Goal: Transaction & Acquisition: Book appointment/travel/reservation

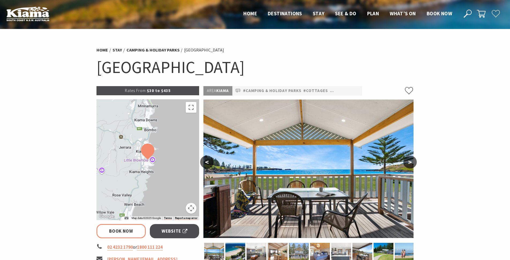
select select "3"
select select "2"
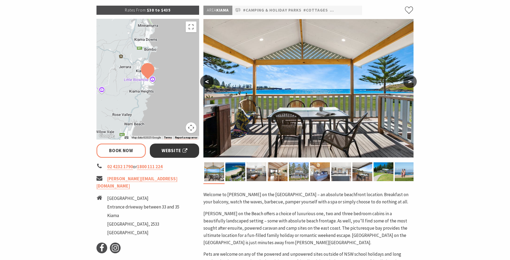
click at [170, 149] on span "Website" at bounding box center [175, 150] width 26 height 7
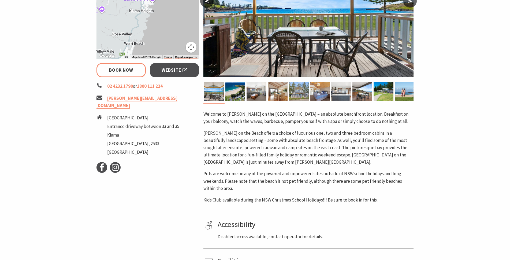
select select "3"
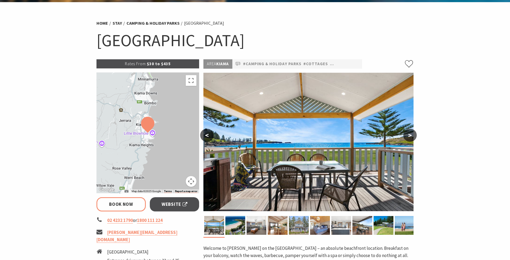
scroll to position [80, 0]
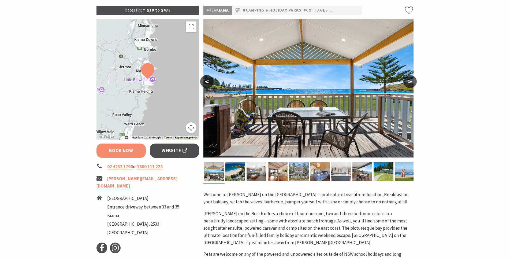
click at [127, 150] on link "Book Now" at bounding box center [122, 150] width 50 height 14
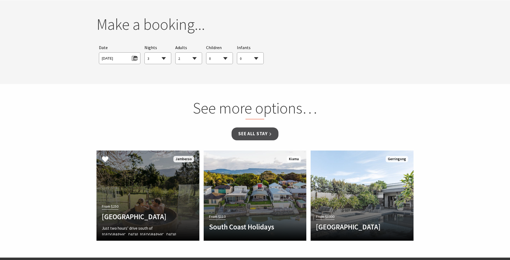
scroll to position [355, 0]
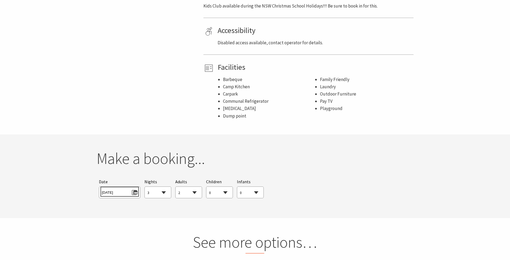
click at [134, 193] on span "[DATE]" at bounding box center [120, 191] width 36 height 7
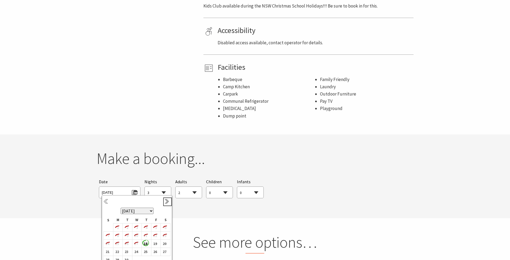
click at [165, 200] on link "Next" at bounding box center [168, 202] width 6 height 6
click at [136, 228] on b "1" at bounding box center [135, 227] width 7 height 7
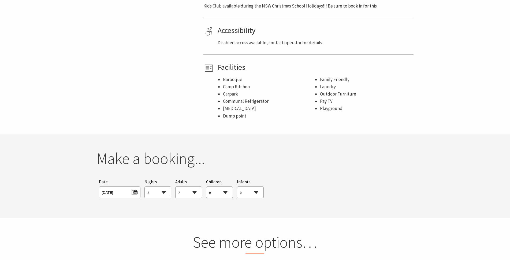
click at [227, 193] on select "0 1 2 3 4 5 6 7 8 9 10 11 12 13 14 15 16 17 18 19 20 21 22 23 24 25 26 27 28 29…" at bounding box center [220, 193] width 26 height 12
select select "2"
click at [207, 187] on select "0 1 2 3 4 5 6 7 8 9 10 11 12 13 14 15 16 17 18 19 20 21 22 23 24 25 26 27 28 29…" at bounding box center [220, 193] width 26 height 12
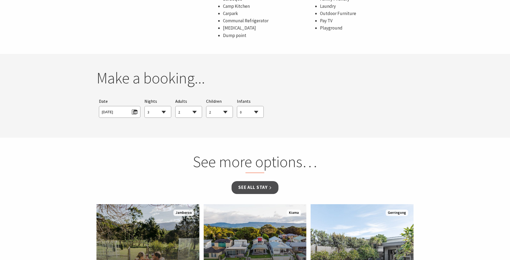
scroll to position [462, 0]
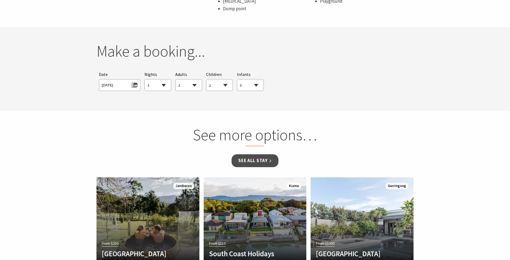
click at [282, 79] on div "Searching for Accommodation Tours Events Car Hire Packages Date [DATE] Nights 1…" at bounding box center [256, 80] width 318 height 25
click at [259, 85] on select "0 1 2 3 4 5 6 7 8 9 10 11 12 13 14 15 16 17 18 19 20 21 22 23 24 25 26 27 28 29…" at bounding box center [250, 85] width 26 height 12
click at [278, 86] on div "Searching for Accommodation Tours Events Car Hire Packages Date [DATE] Nights 1…" at bounding box center [256, 80] width 318 height 25
click at [124, 86] on span "[DATE]" at bounding box center [120, 84] width 36 height 7
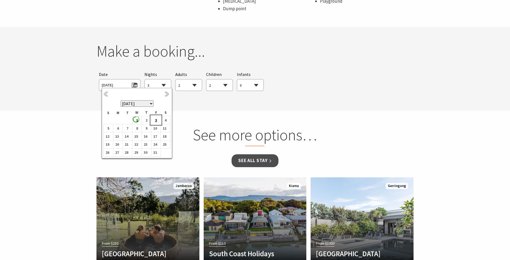
click at [156, 120] on b "3" at bounding box center [155, 120] width 7 height 7
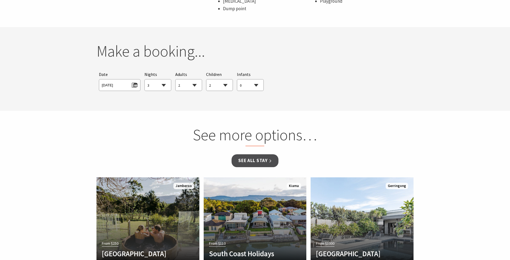
select select "3"
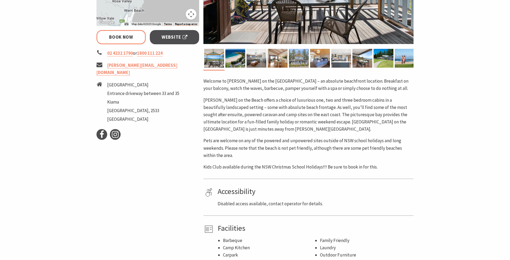
scroll to position [113, 0]
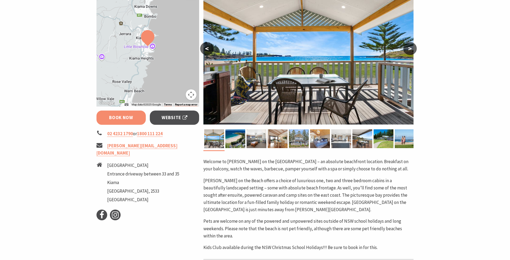
click at [113, 122] on link "Book Now" at bounding box center [122, 117] width 50 height 14
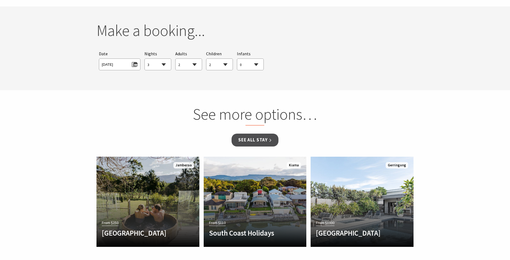
scroll to position [489, 0]
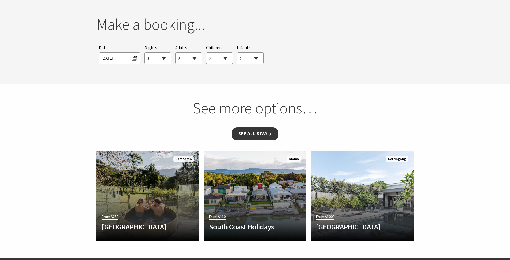
click at [260, 137] on link "See all Stay" at bounding box center [255, 133] width 47 height 13
